Goal: Transaction & Acquisition: Purchase product/service

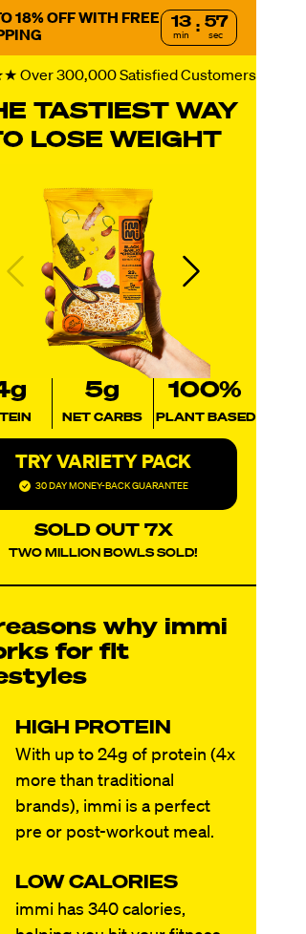
scroll to position [72, 50]
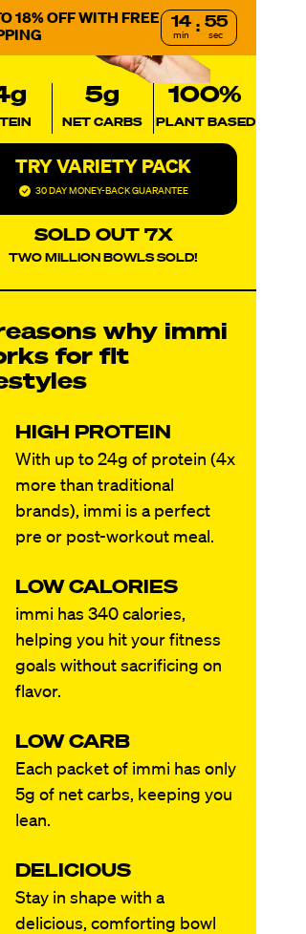
scroll to position [300, 45]
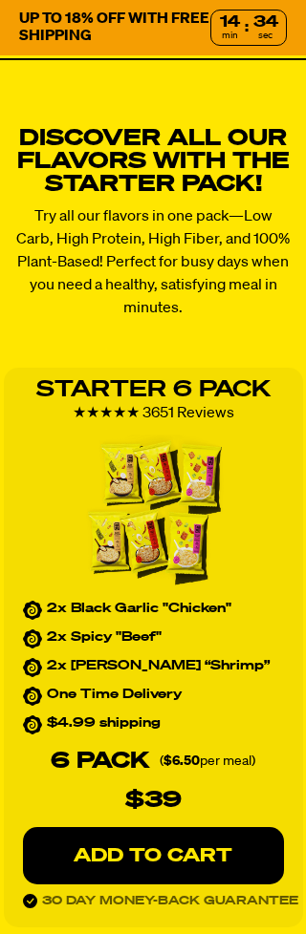
scroll to position [1789, 0]
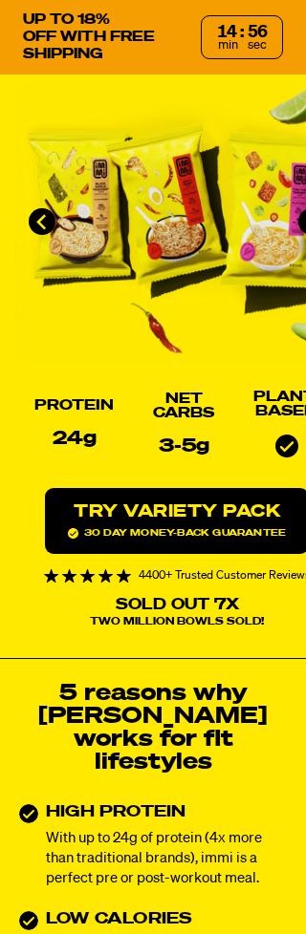
click at [258, 511] on link "Try variety Pack 30 day money-back guarantee" at bounding box center [177, 521] width 264 height 66
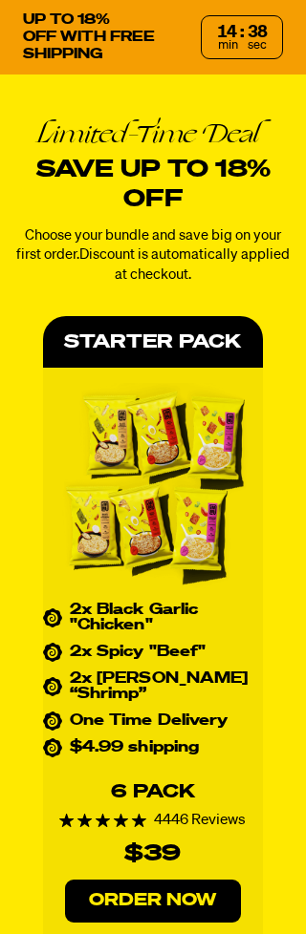
scroll to position [8167, 0]
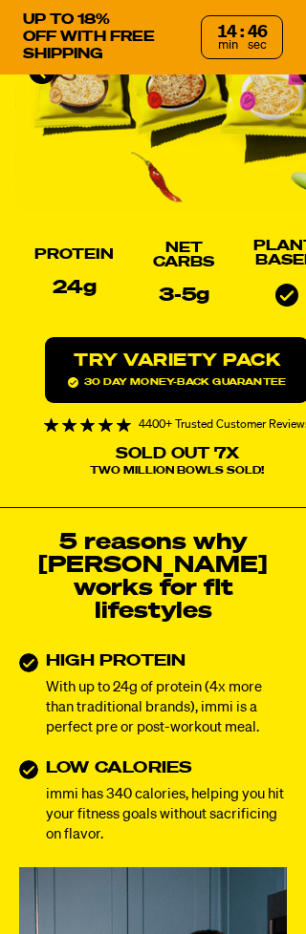
scroll to position [460, 0]
